Goal: Transaction & Acquisition: Purchase product/service

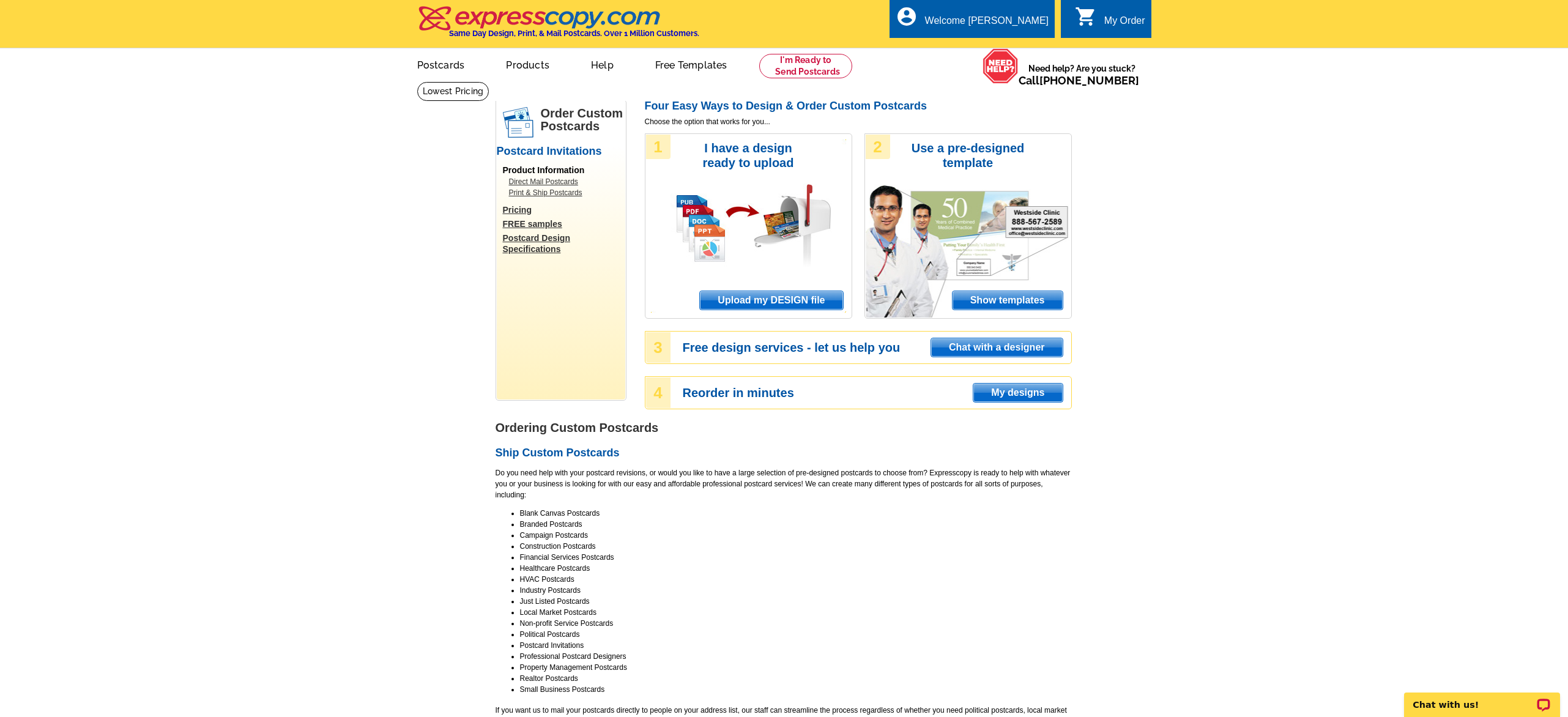
click at [772, 302] on span "Upload my DESIGN file" at bounding box center [771, 300] width 143 height 18
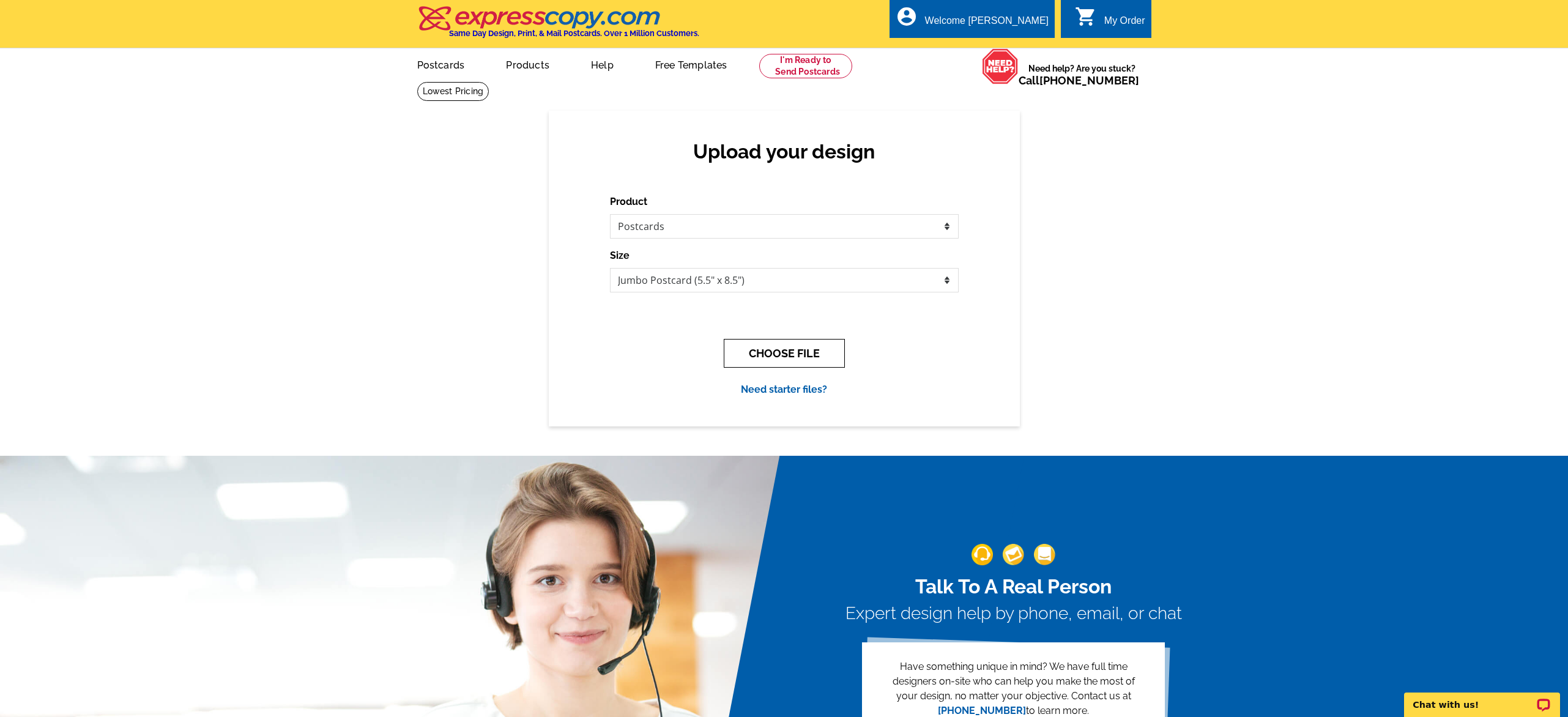
click at [798, 353] on button "CHOOSE FILE" at bounding box center [784, 353] width 121 height 29
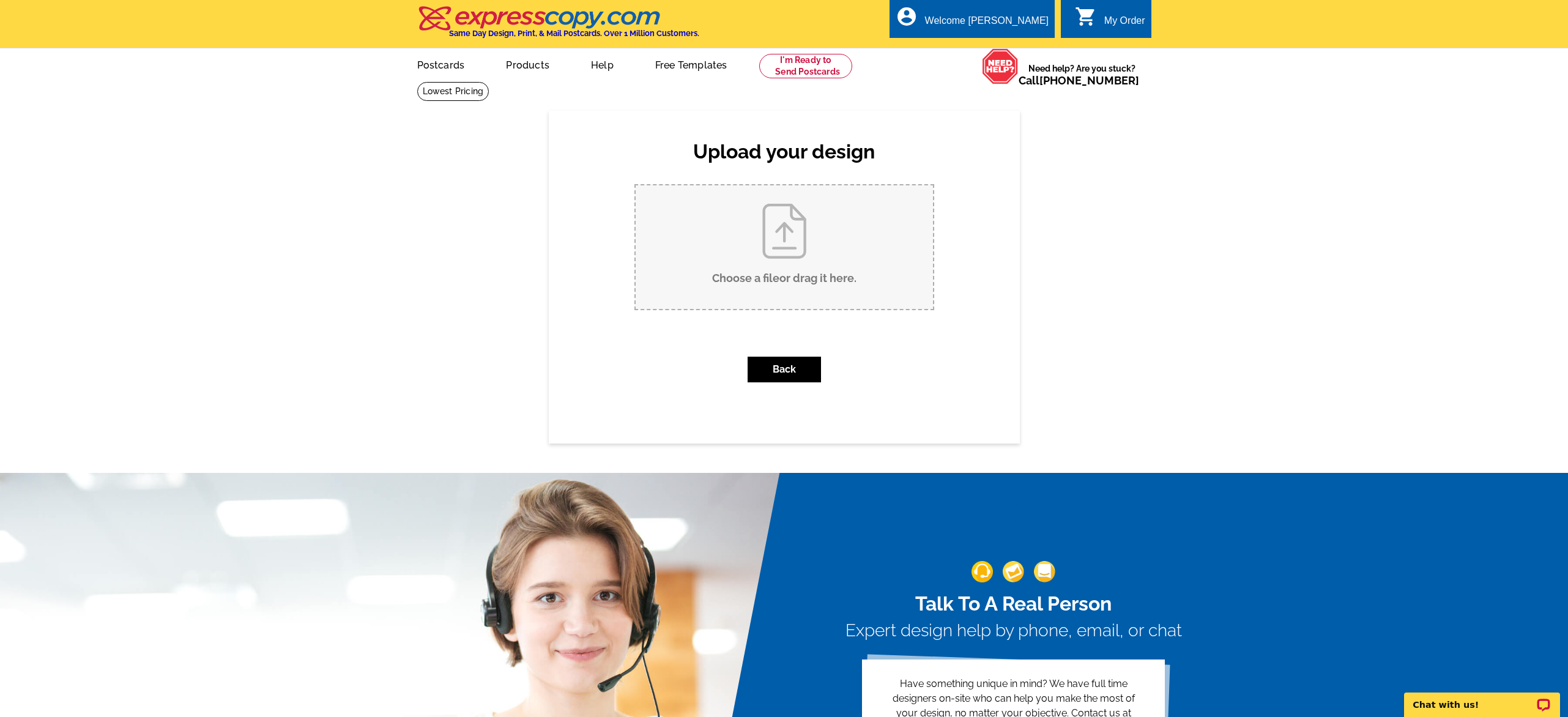
click at [777, 281] on input "Choose a file or drag it here ." at bounding box center [784, 248] width 297 height 124
type input "C:\fakepath\ELITE AUCTIONS_9x6_PreviewPC_ELITE AUCTIONS_13000 Old Cutler Road, …"
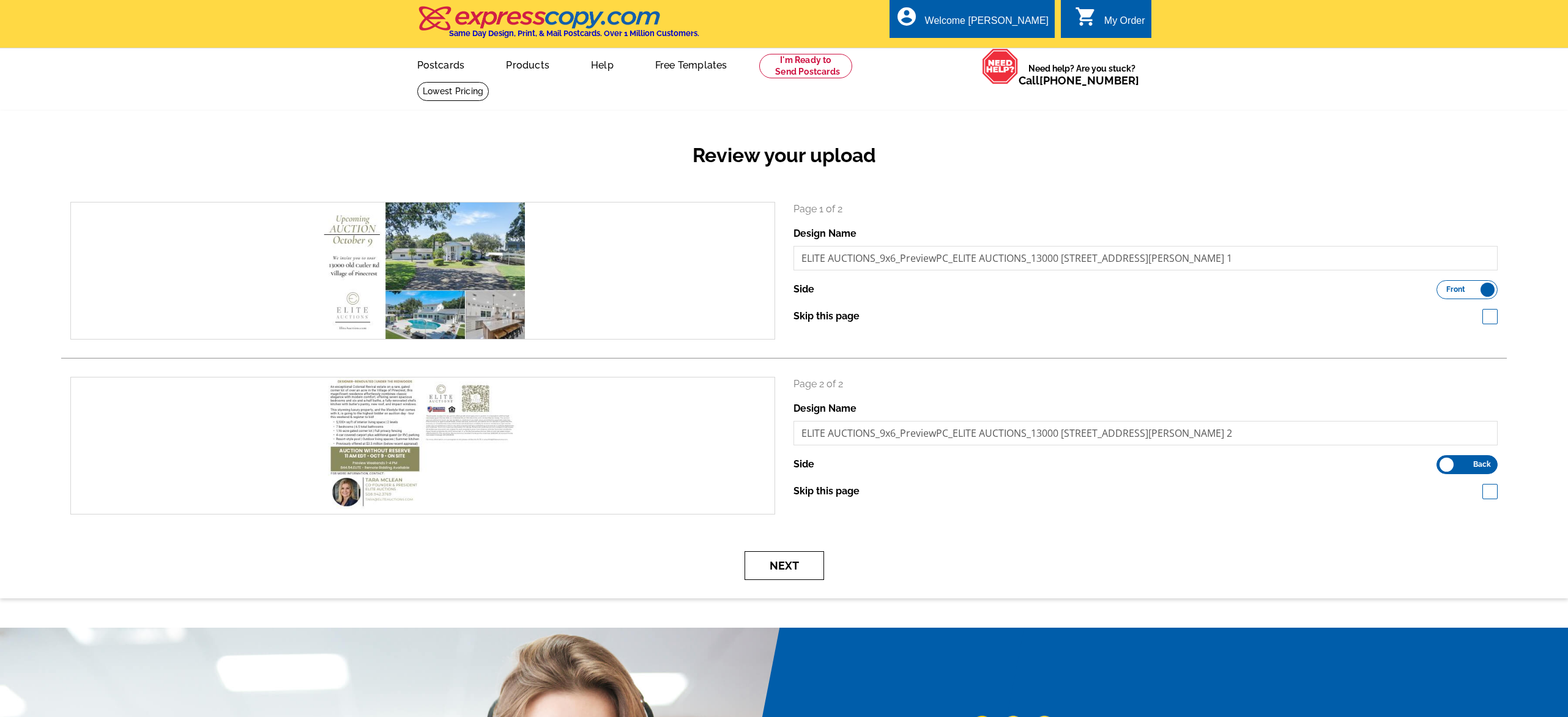
click at [803, 564] on button "Next" at bounding box center [784, 565] width 80 height 29
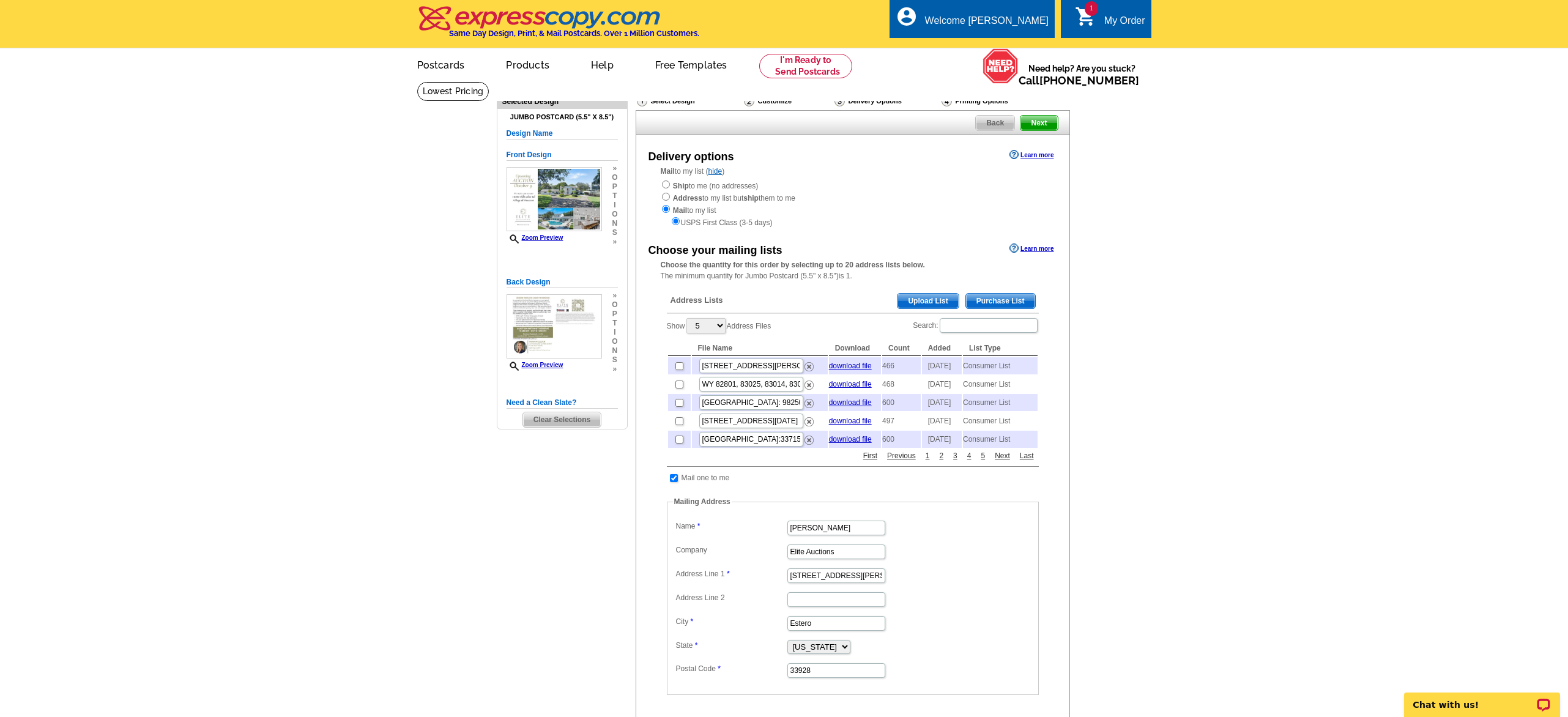
click at [1008, 298] on span "Purchase List" at bounding box center [1000, 300] width 69 height 15
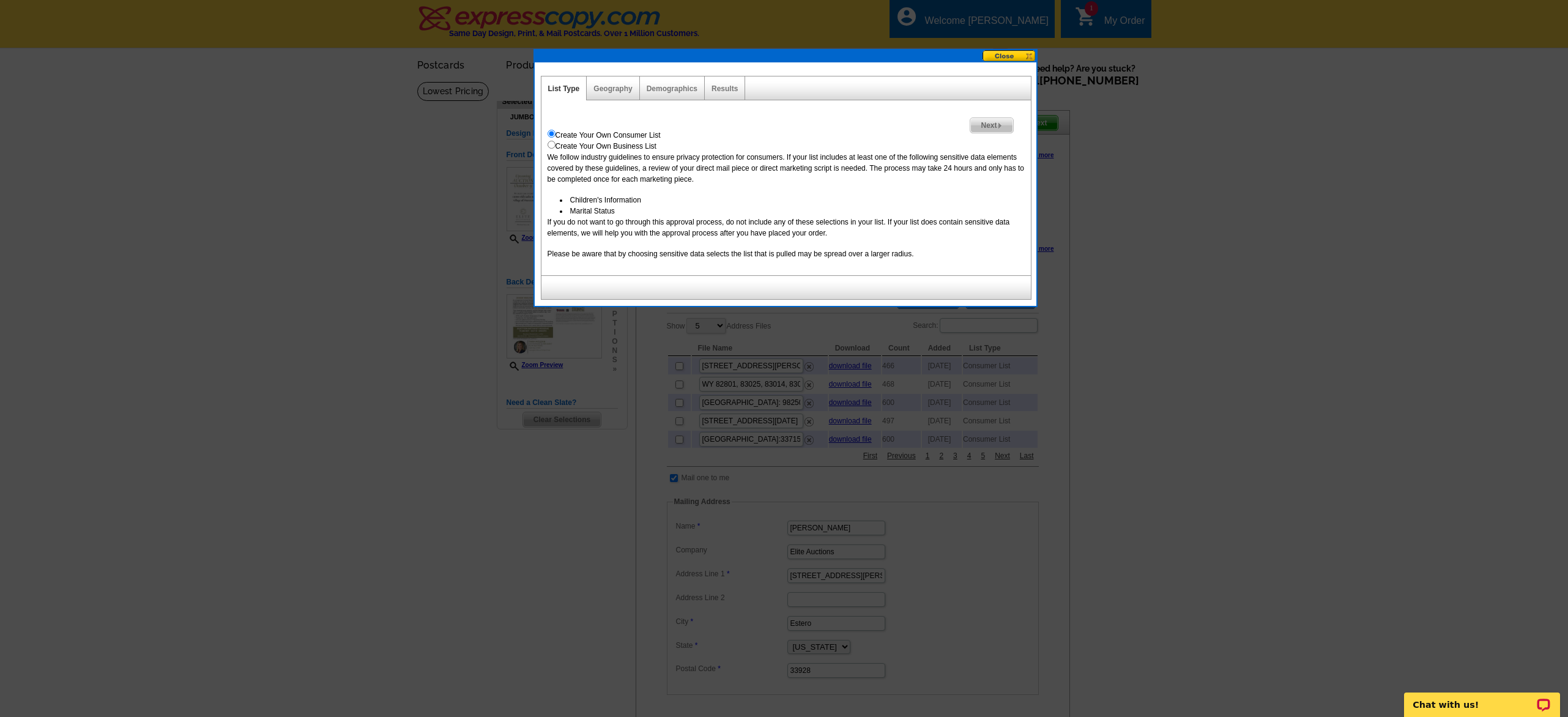
click at [990, 123] on span "Next" at bounding box center [991, 125] width 42 height 15
